Goal: Transaction & Acquisition: Purchase product/service

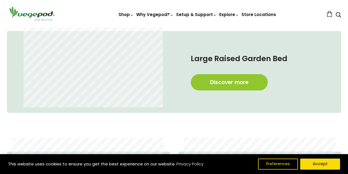
scroll to position [285, 0]
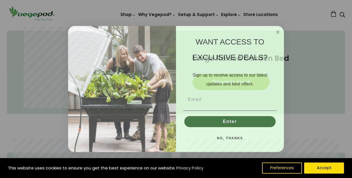
click at [279, 32] on circle "Close dialog" at bounding box center [278, 32] width 6 height 6
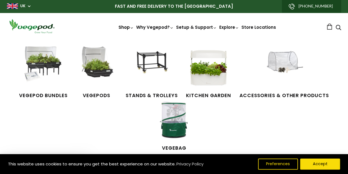
scroll to position [0, 247]
click at [41, 96] on span "Vegepod Bundles" at bounding box center [43, 95] width 48 height 7
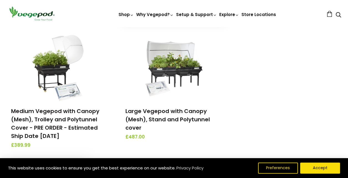
scroll to position [197, 0]
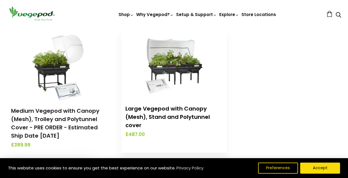
click at [177, 107] on link "Large Vegepod with Canopy (Mesh), Stand and Polytunnel cover" at bounding box center [167, 117] width 84 height 24
